Goal: Task Accomplishment & Management: Complete application form

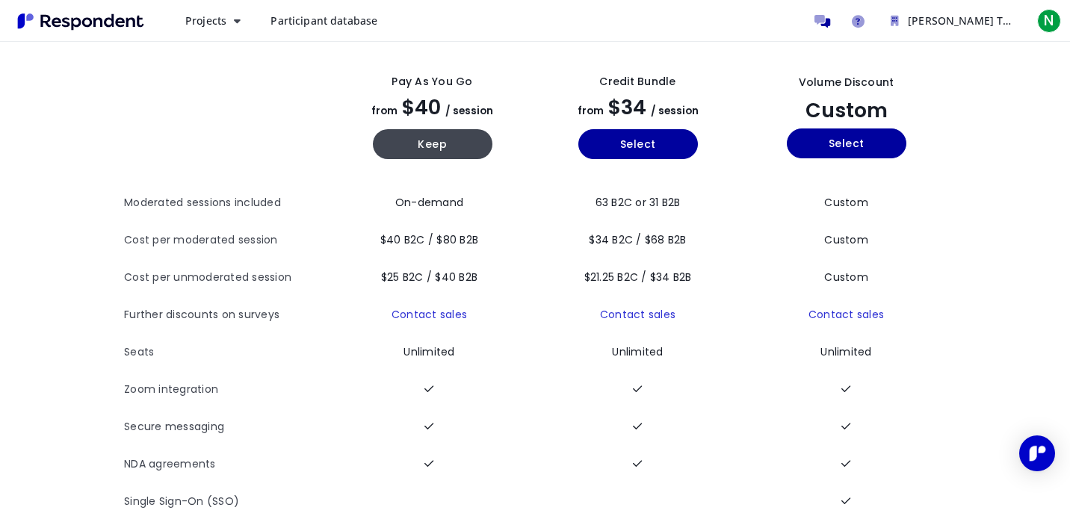
scroll to position [83, 0]
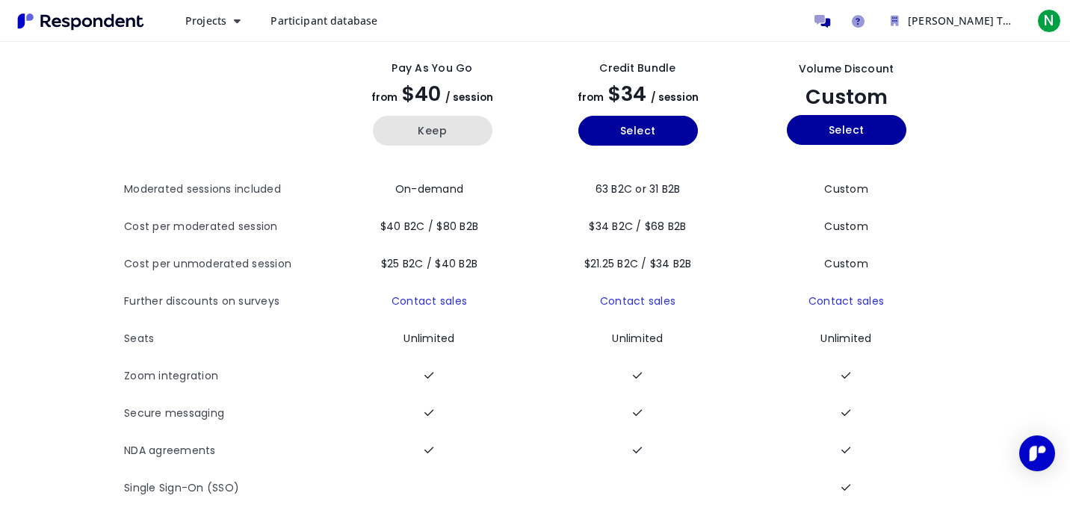
click at [428, 132] on button "Keep" at bounding box center [433, 131] width 120 height 30
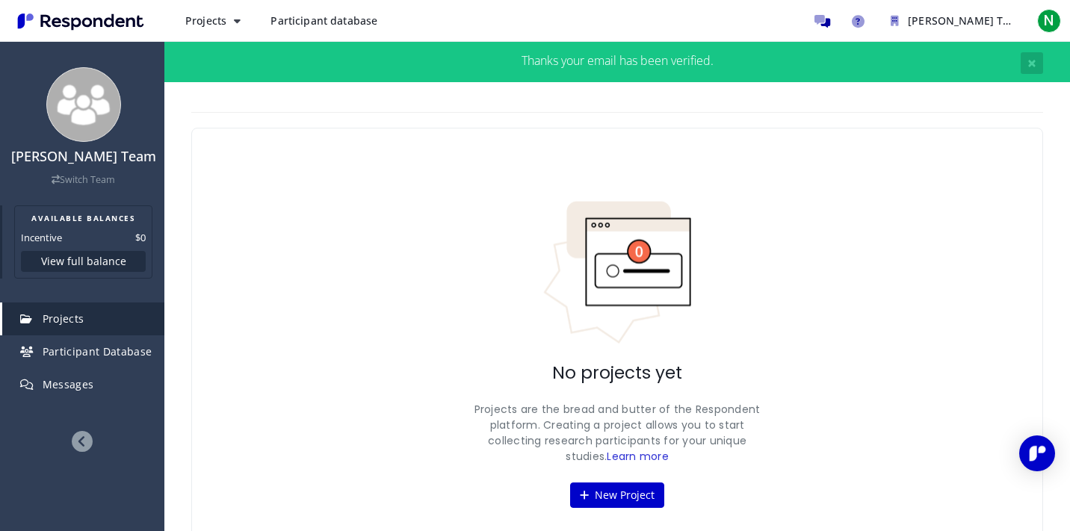
click at [107, 265] on button "View full balance" at bounding box center [83, 261] width 125 height 21
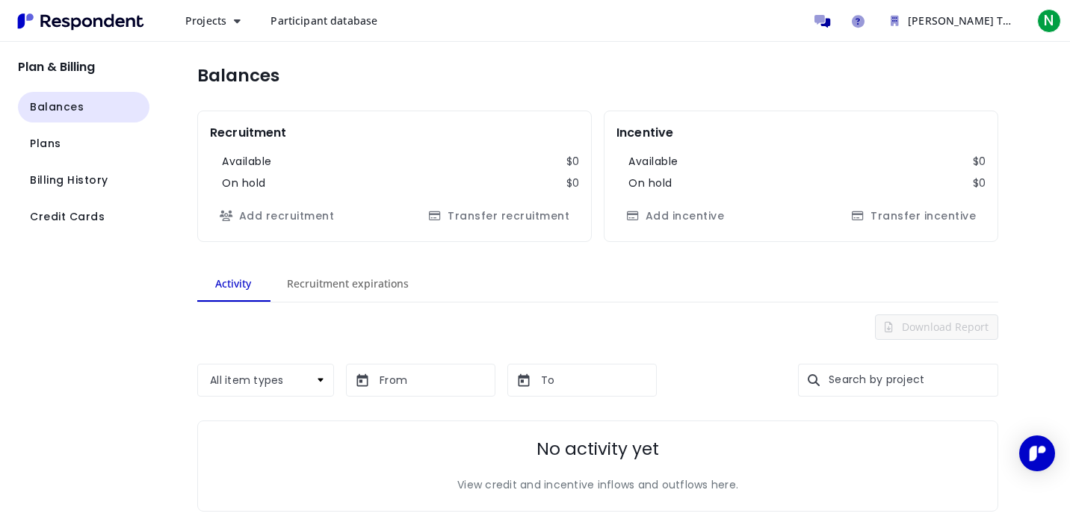
click at [73, 71] on h2 "Plan & Billing" at bounding box center [84, 67] width 132 height 14
click at [206, 19] on span "Projects" at bounding box center [205, 20] width 41 height 14
click at [173, 156] on md-backdrop at bounding box center [535, 265] width 1070 height 531
click at [84, 181] on span "Billing History" at bounding box center [69, 181] width 78 height 16
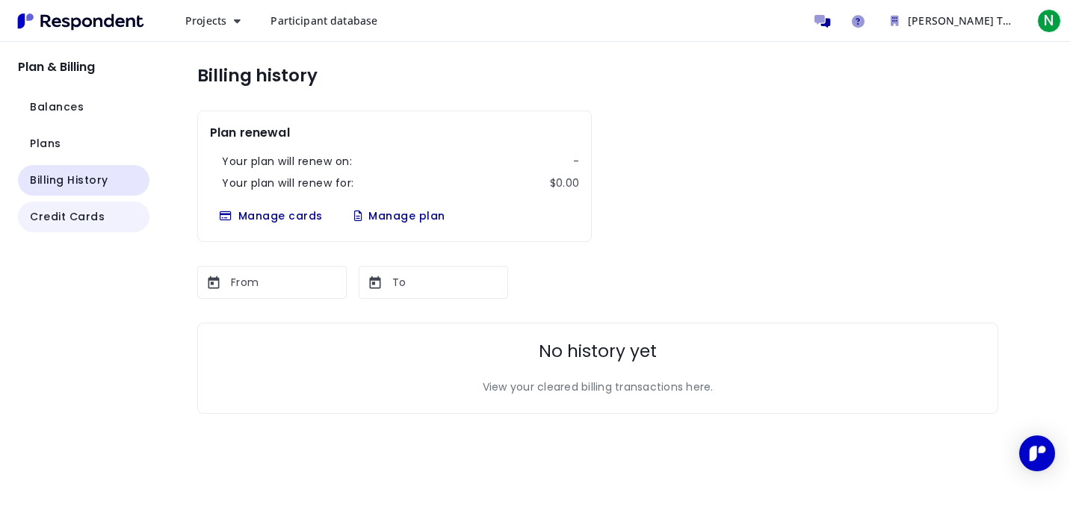
click at [74, 218] on span "Credit Cards" at bounding box center [67, 217] width 75 height 16
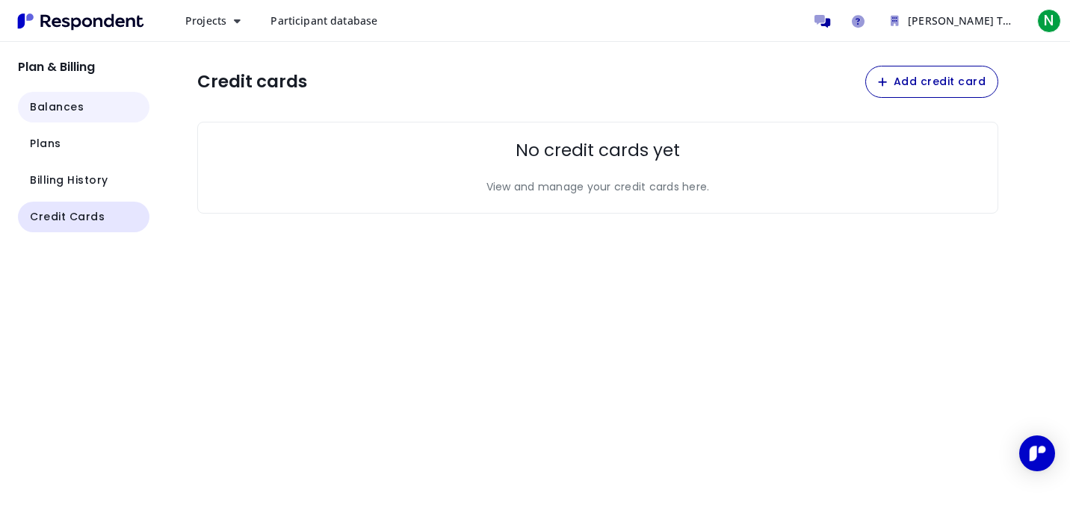
click at [55, 99] on span "Balances" at bounding box center [57, 107] width 54 height 16
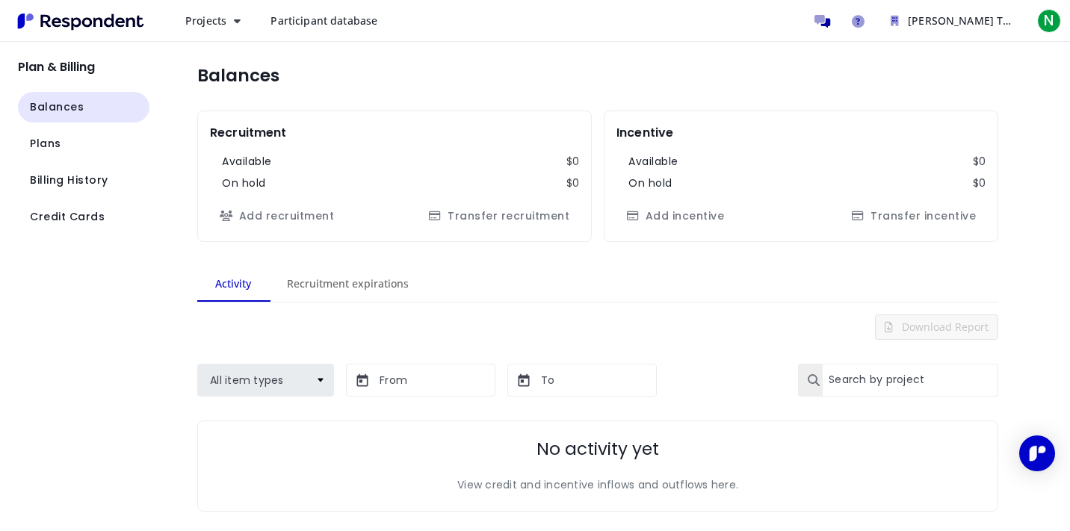
click at [40, 53] on nav "Plan & Billing Balances Plans Billing History Credit Cards" at bounding box center [74, 137] width 149 height 191
click at [214, 18] on span "Projects" at bounding box center [205, 20] width 41 height 14
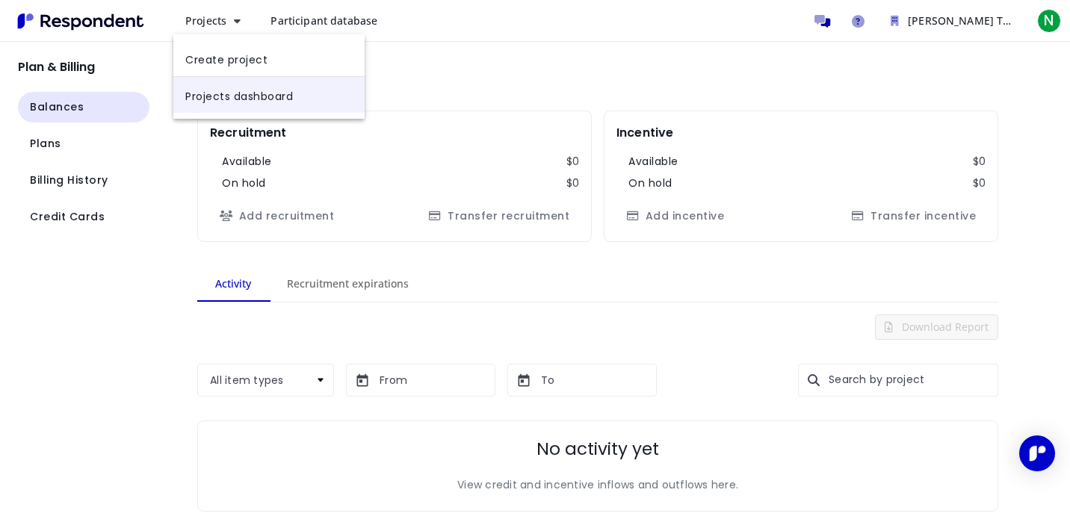
click at [235, 105] on link "Projects dashboard" at bounding box center [268, 95] width 191 height 36
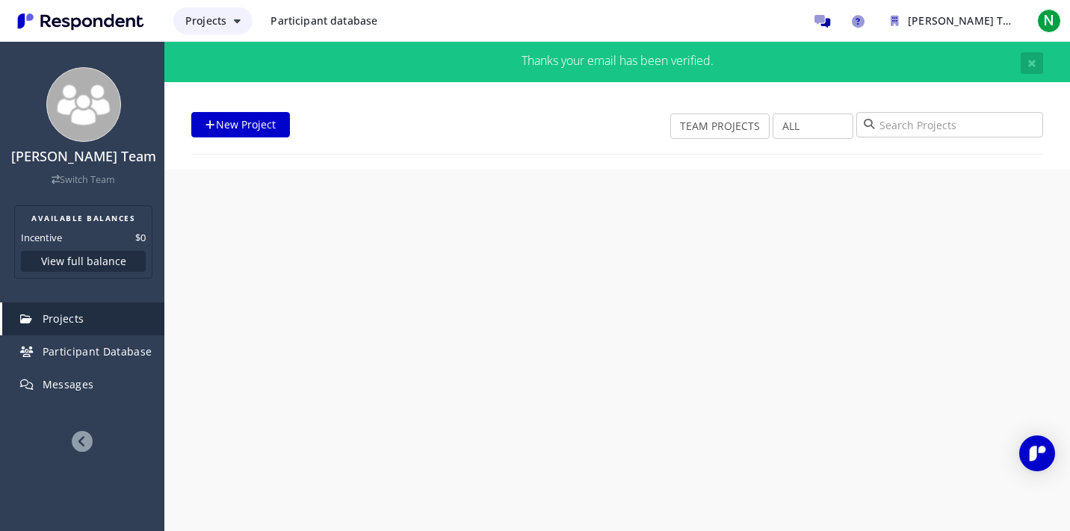
click at [224, 23] on span "Projects" at bounding box center [205, 20] width 41 height 14
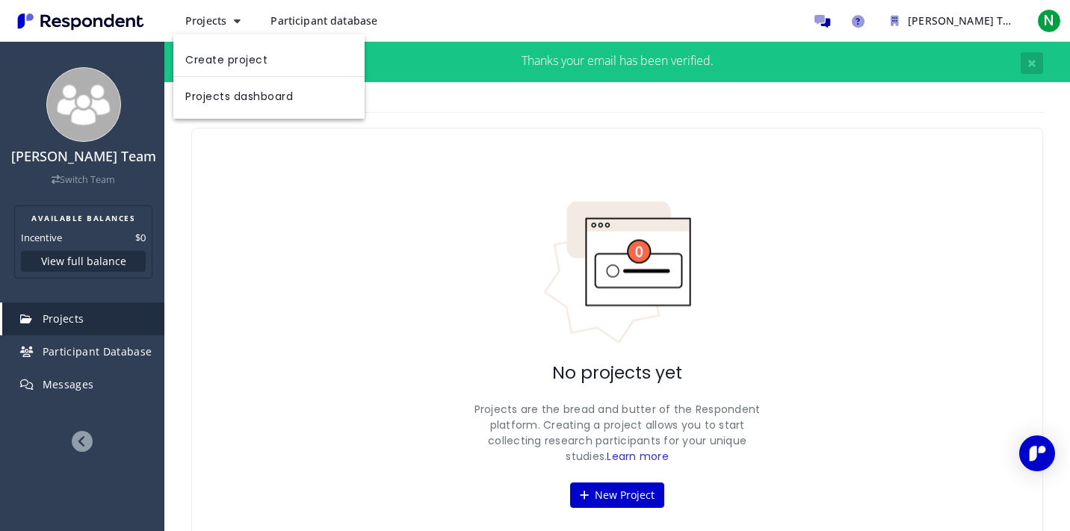
click at [317, 214] on md-backdrop at bounding box center [535, 265] width 1070 height 531
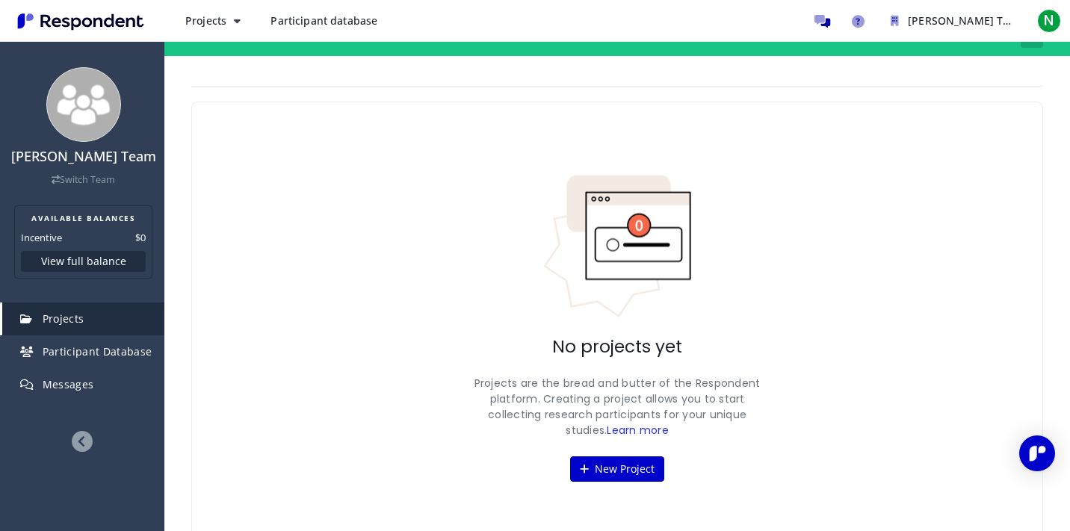
scroll to position [49, 0]
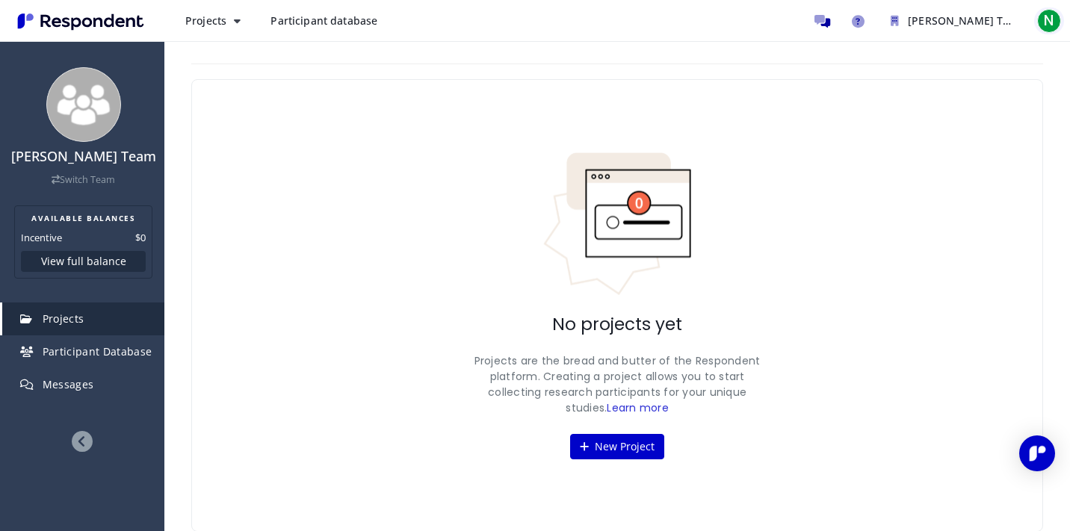
click at [1052, 21] on span "N" at bounding box center [1049, 21] width 24 height 24
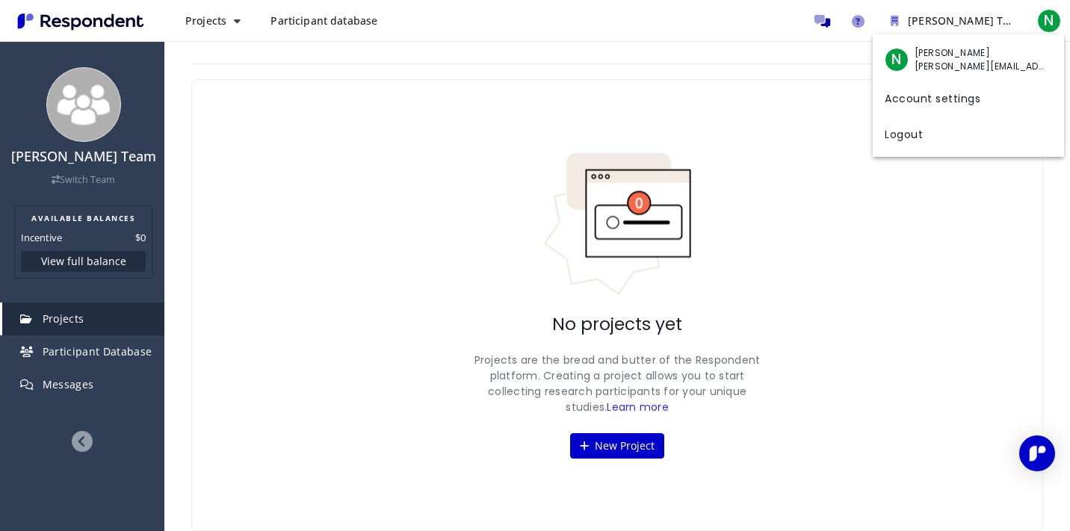
click at [776, 167] on md-backdrop at bounding box center [535, 290] width 1070 height 580
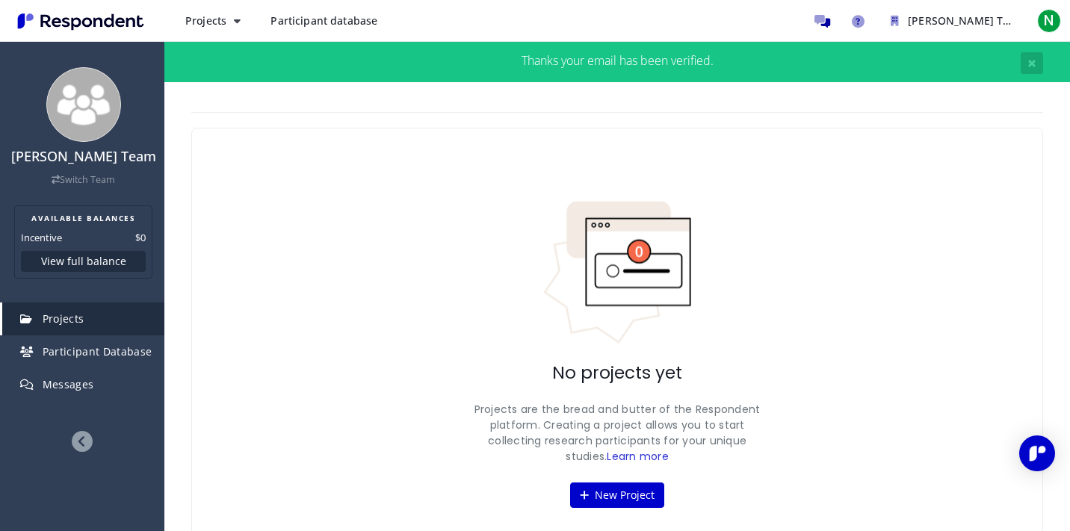
scroll to position [49, 0]
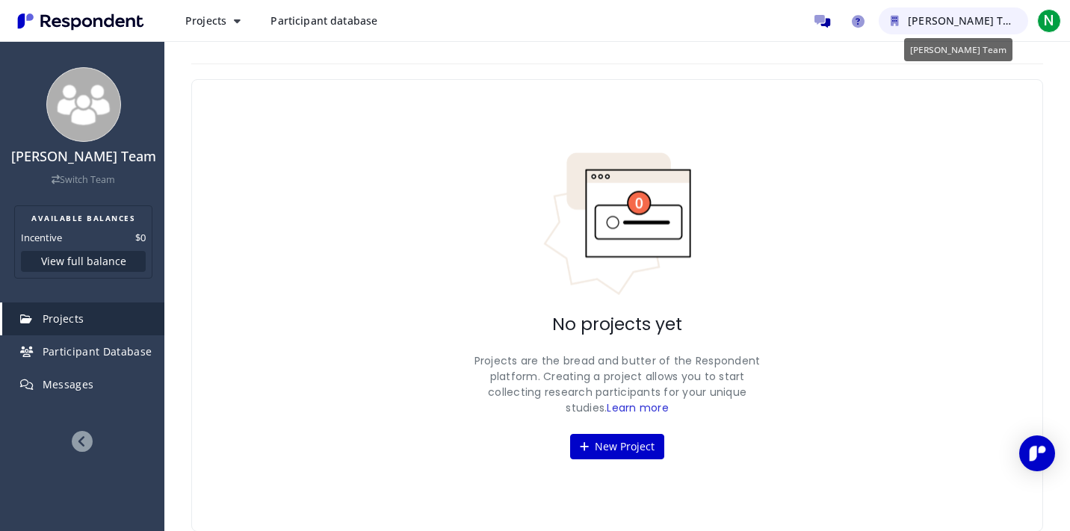
click at [896, 22] on icon "Rishiraj anand Team" at bounding box center [895, 21] width 8 height 10
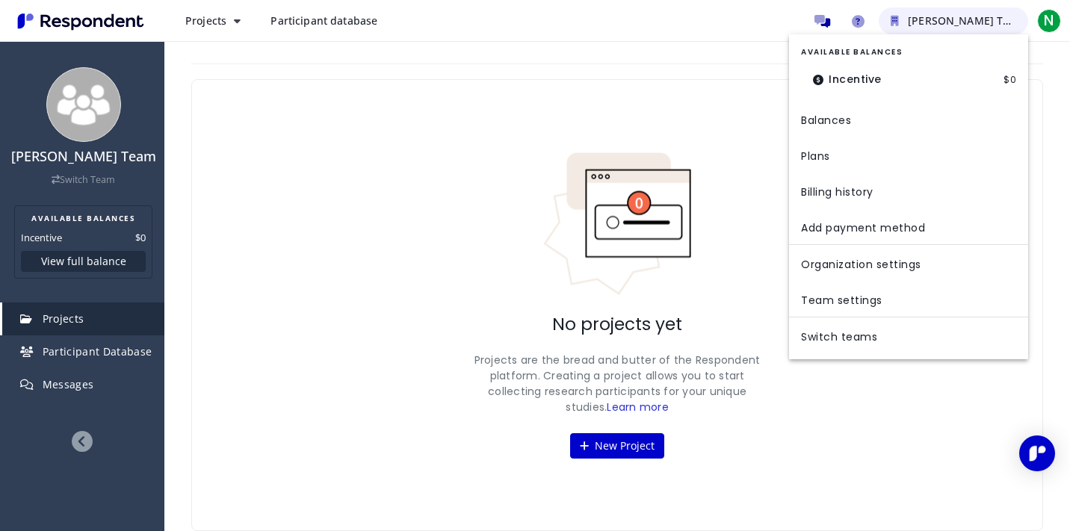
scroll to position [0, 0]
click at [753, 166] on md-backdrop at bounding box center [535, 290] width 1070 height 580
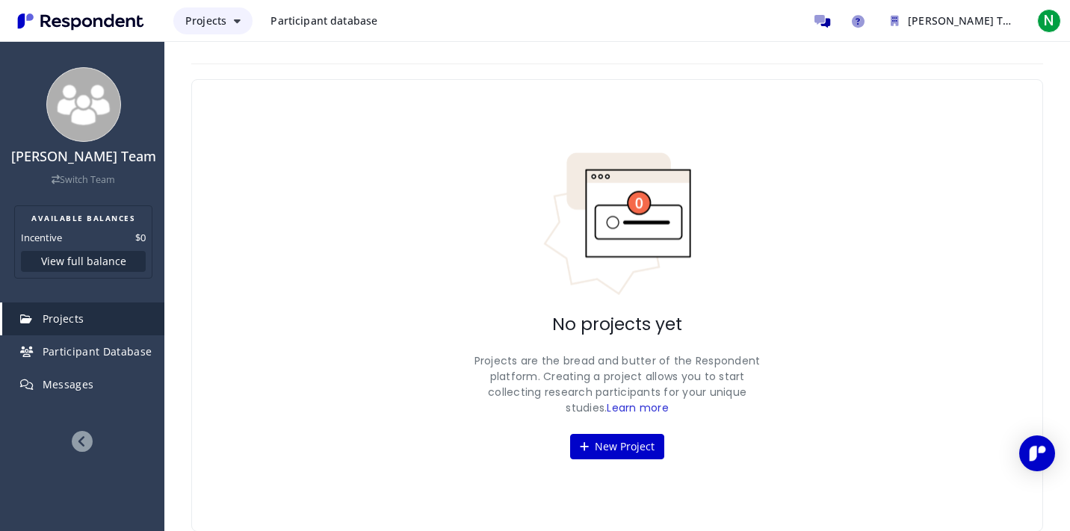
click at [215, 26] on span "Projects" at bounding box center [205, 20] width 41 height 14
click at [640, 451] on md-backdrop at bounding box center [535, 290] width 1070 height 580
click at [596, 445] on button "New Project" at bounding box center [617, 446] width 94 height 25
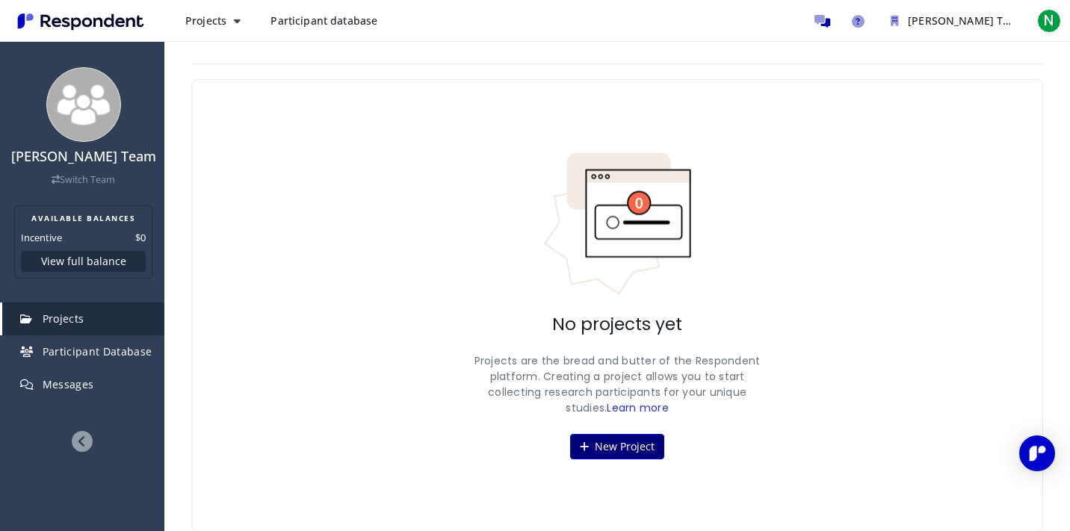
click at [606, 440] on button "New Project" at bounding box center [617, 446] width 94 height 25
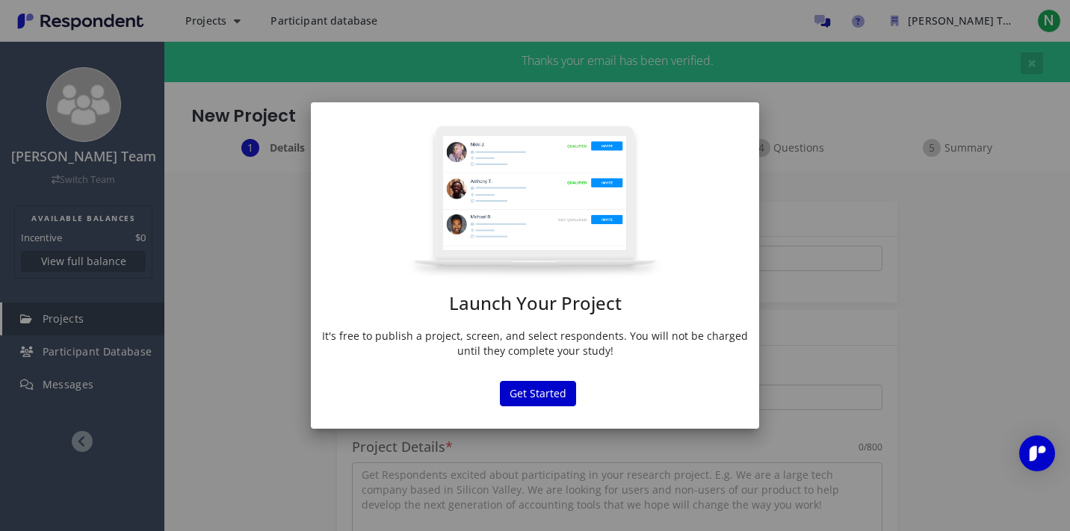
click at [528, 321] on div "Launch Your Project It's free to publish a project, screen, and select responde…" at bounding box center [535, 245] width 448 height 241
click at [549, 399] on button "Get Started" at bounding box center [538, 393] width 76 height 25
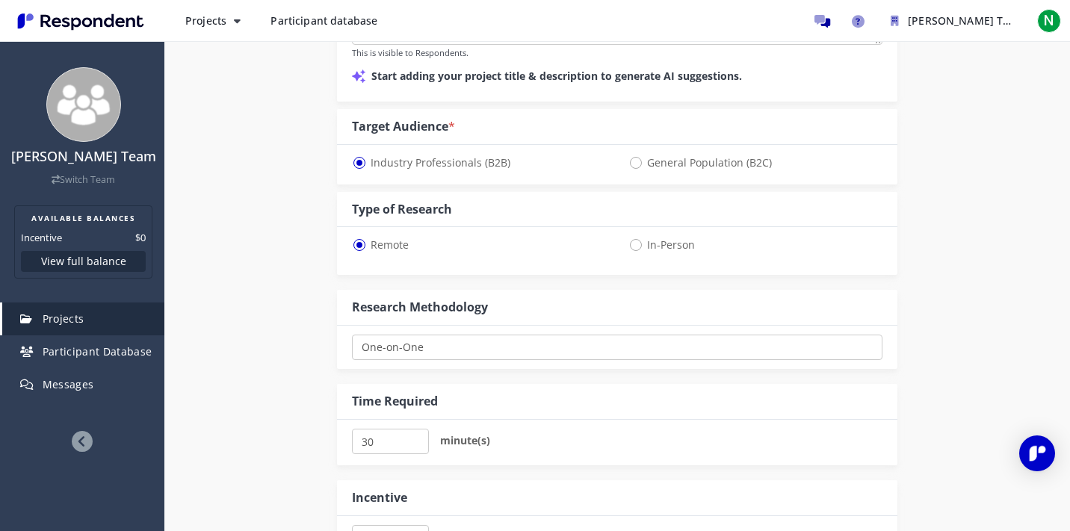
scroll to position [593, 0]
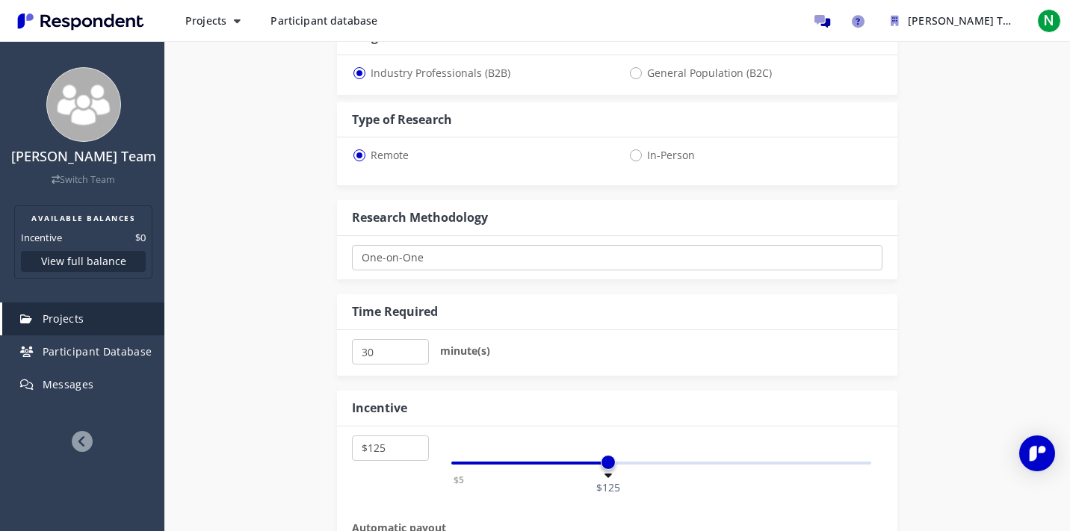
click at [229, 319] on div "Internal Project Name * This is visible only to your organization. Respondent P…" at bounding box center [617, 142] width 874 height 1127
click at [136, 355] on span "Participant Database" at bounding box center [98, 352] width 110 height 14
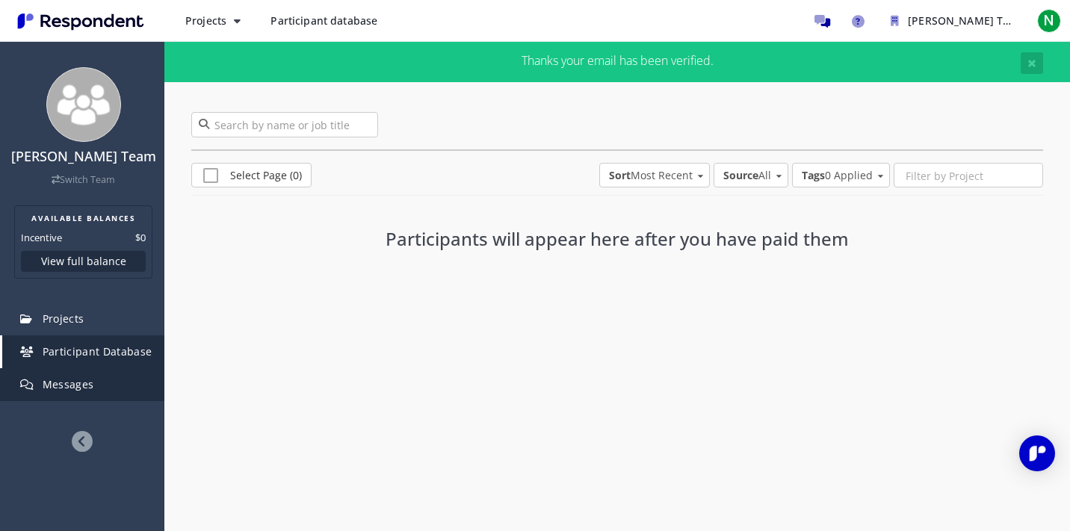
click at [97, 381] on link "Messages" at bounding box center [83, 384] width 162 height 33
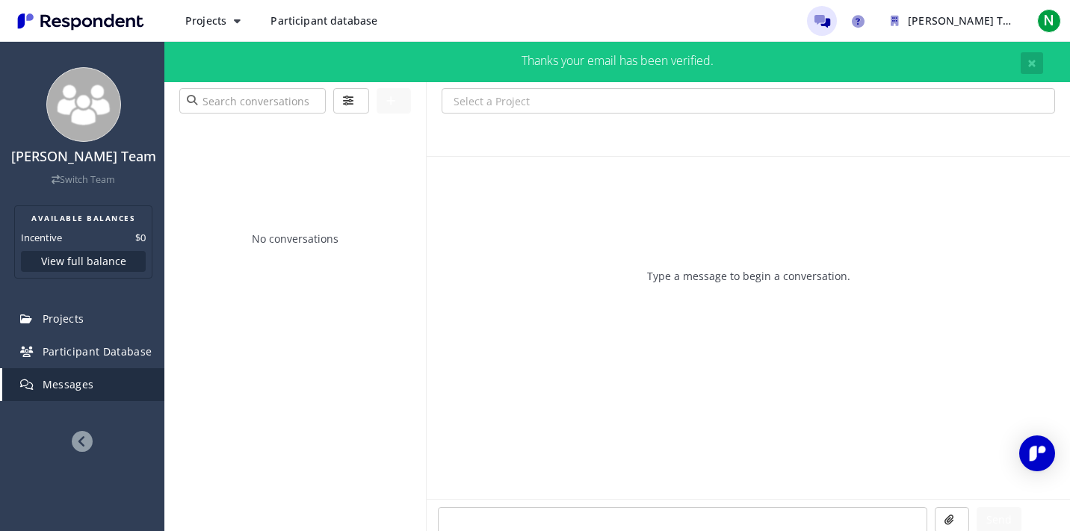
click at [318, 19] on span "Participant database" at bounding box center [324, 20] width 107 height 14
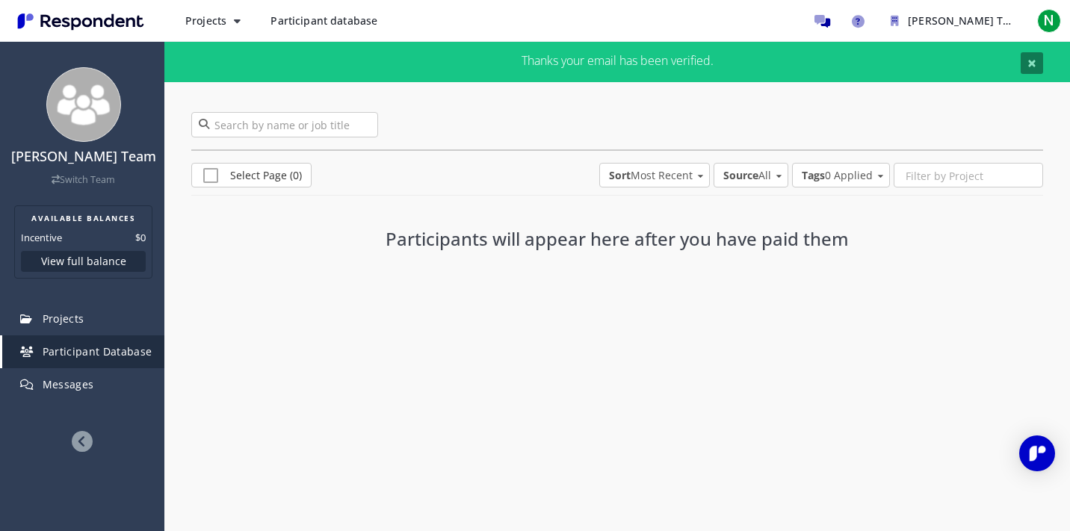
click at [1028, 70] on span "×" at bounding box center [1032, 62] width 9 height 21
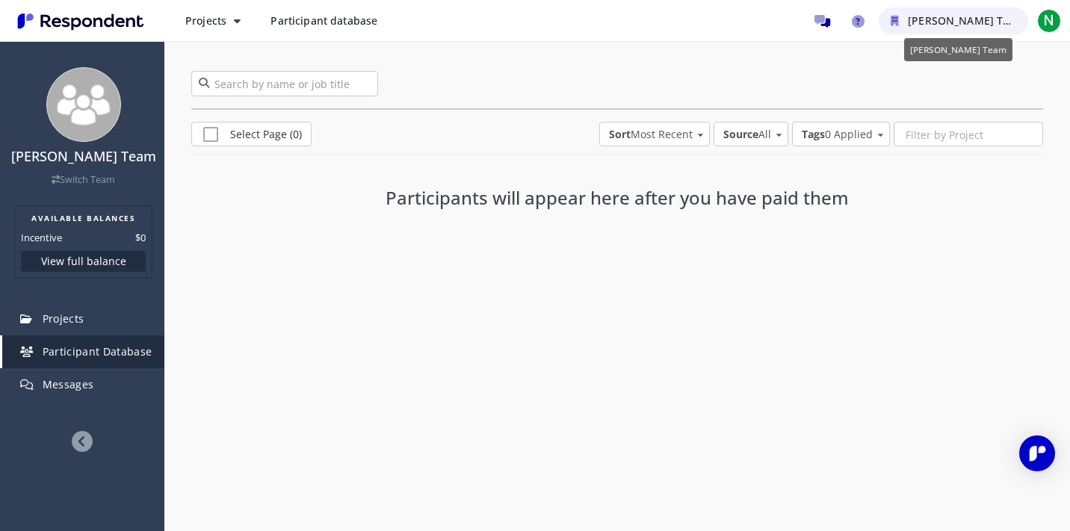
click at [896, 20] on icon "Rishiraj anand Team" at bounding box center [895, 21] width 8 height 10
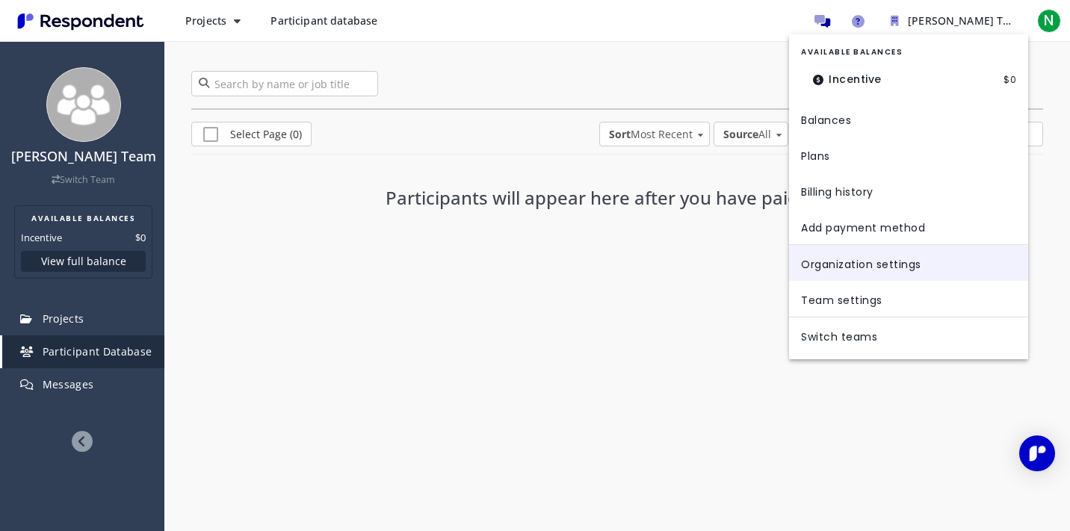
click at [864, 261] on link "Organization settings" at bounding box center [908, 263] width 239 height 36
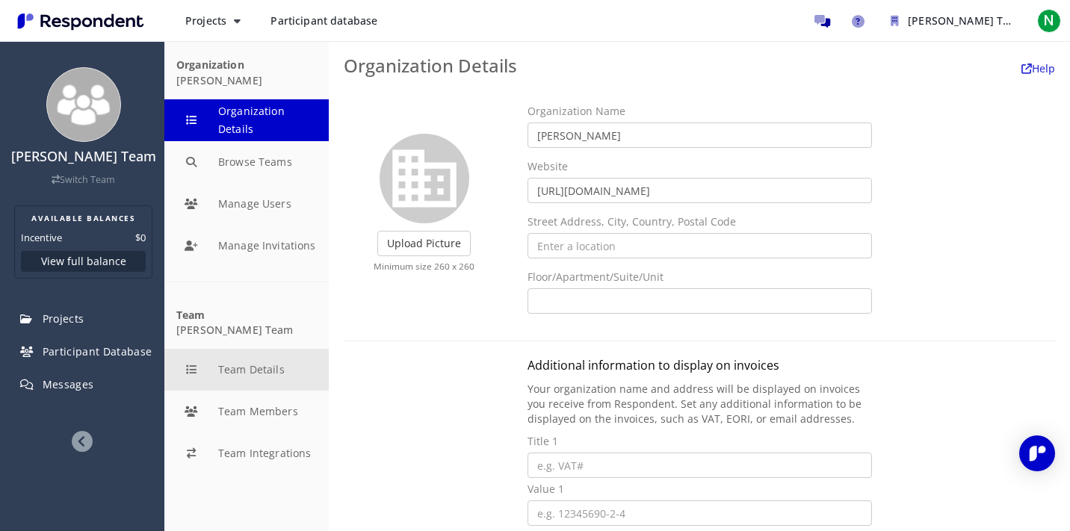
click at [232, 362] on button "Team Details" at bounding box center [246, 370] width 164 height 42
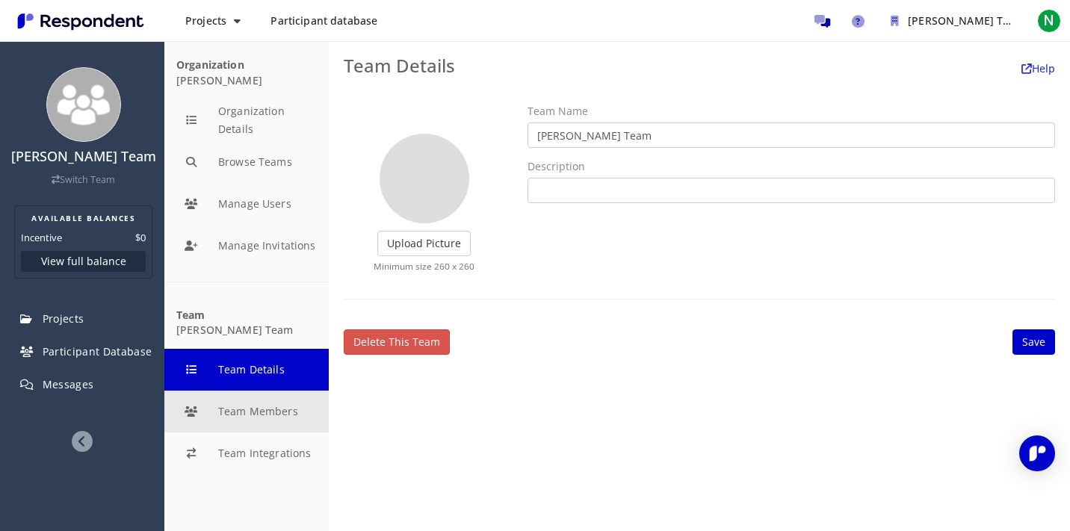
click at [247, 413] on button "Team Members" at bounding box center [246, 412] width 164 height 42
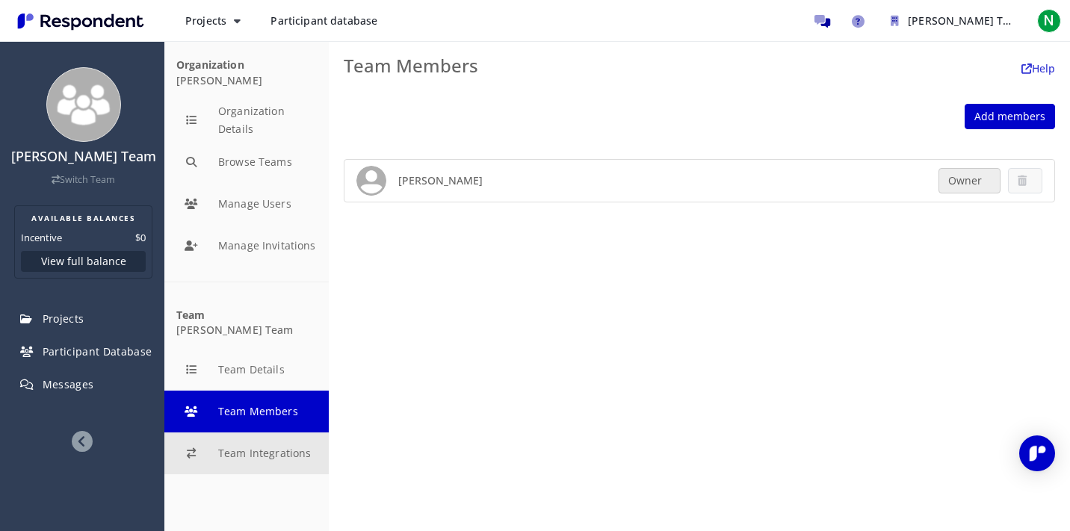
click at [258, 452] on button "Team Integrations" at bounding box center [246, 454] width 164 height 42
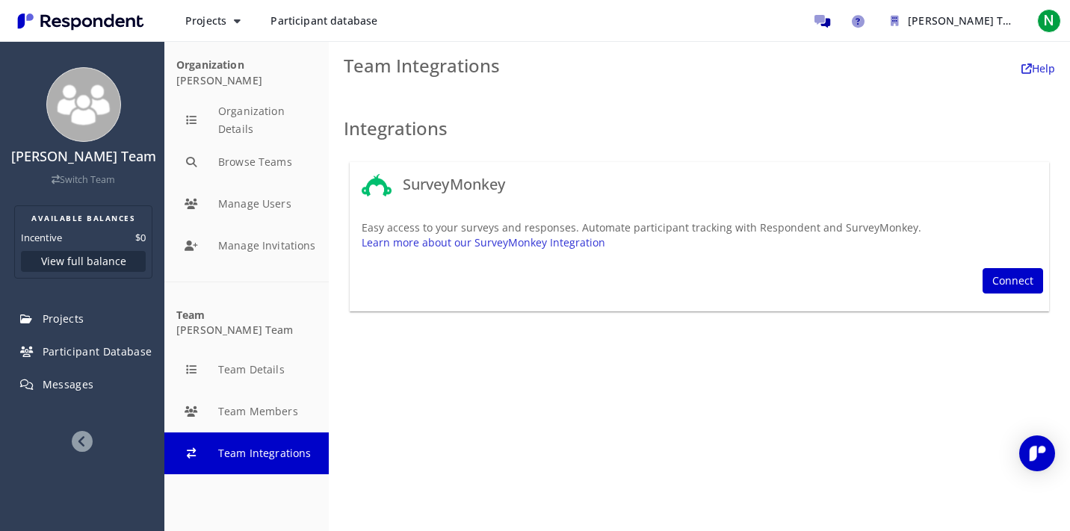
click at [95, 15] on img "Main navigation" at bounding box center [81, 21] width 138 height 25
click at [95, 25] on img "Main navigation" at bounding box center [81, 21] width 138 height 25
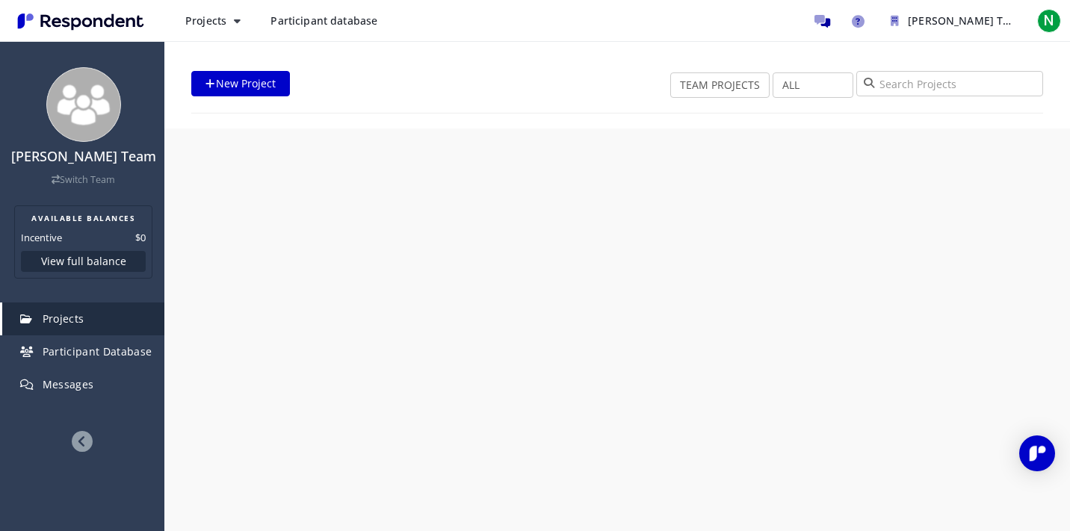
click at [95, 25] on img "Main navigation" at bounding box center [81, 21] width 138 height 25
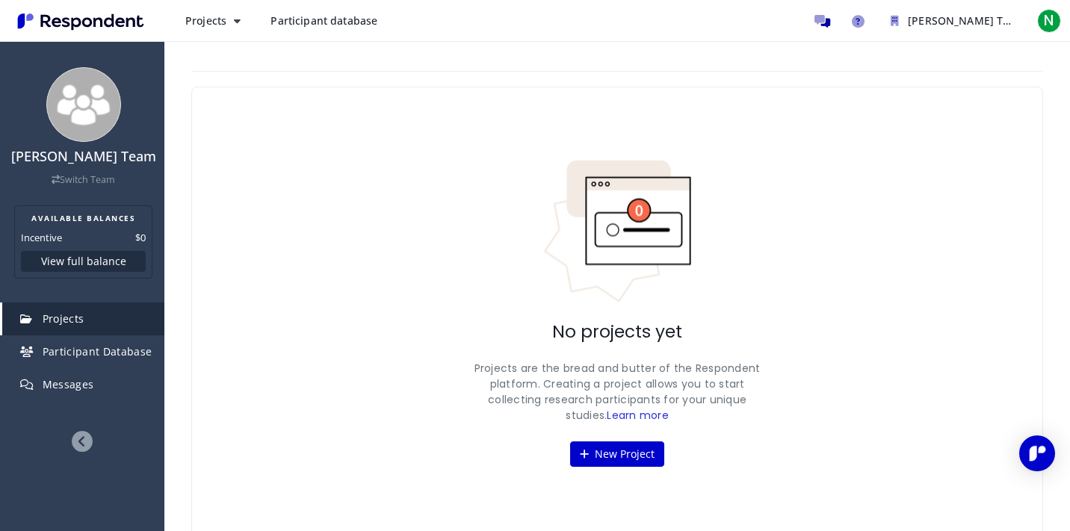
click at [53, 32] on img "Main navigation" at bounding box center [81, 21] width 138 height 25
click at [52, 31] on img "Main navigation" at bounding box center [81, 21] width 138 height 25
